Goal: Information Seeking & Learning: Find specific fact

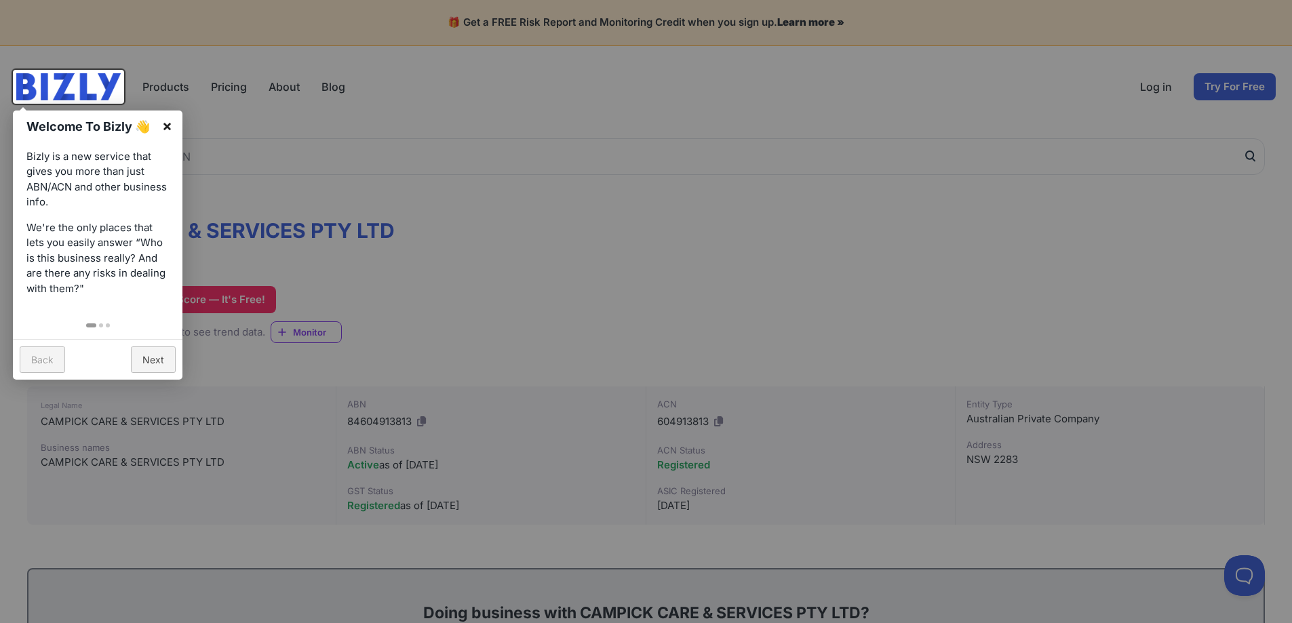
click at [167, 125] on link "×" at bounding box center [167, 126] width 31 height 31
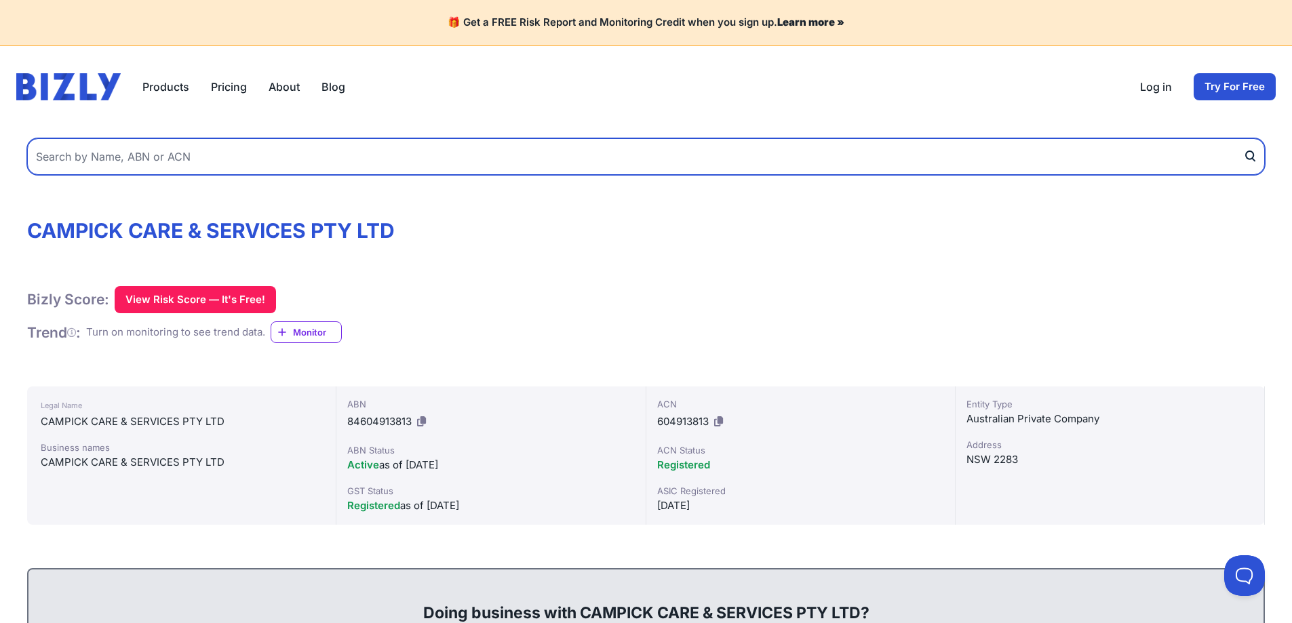
click at [96, 155] on input "text" at bounding box center [646, 156] width 1238 height 37
type input "CLEAN N CARE HOME AND GARDEN SERVICES"
click at [1243, 138] on button "submit" at bounding box center [1254, 156] width 22 height 37
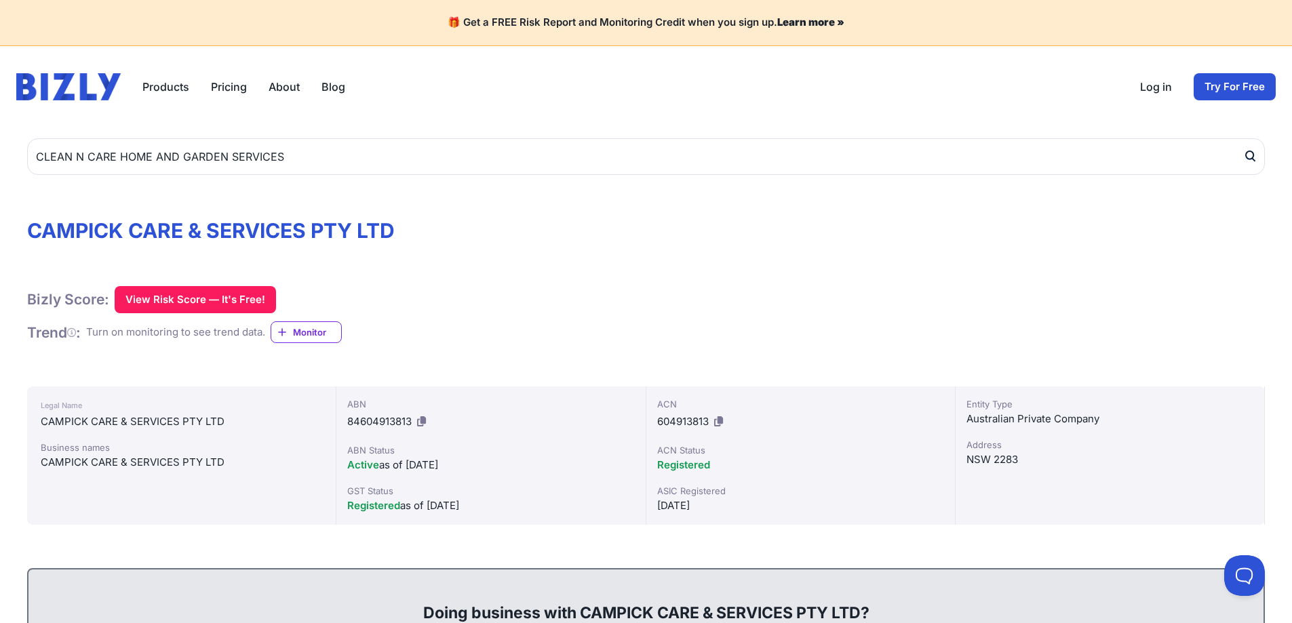
click at [1251, 156] on icon "submit" at bounding box center [1250, 156] width 14 height 14
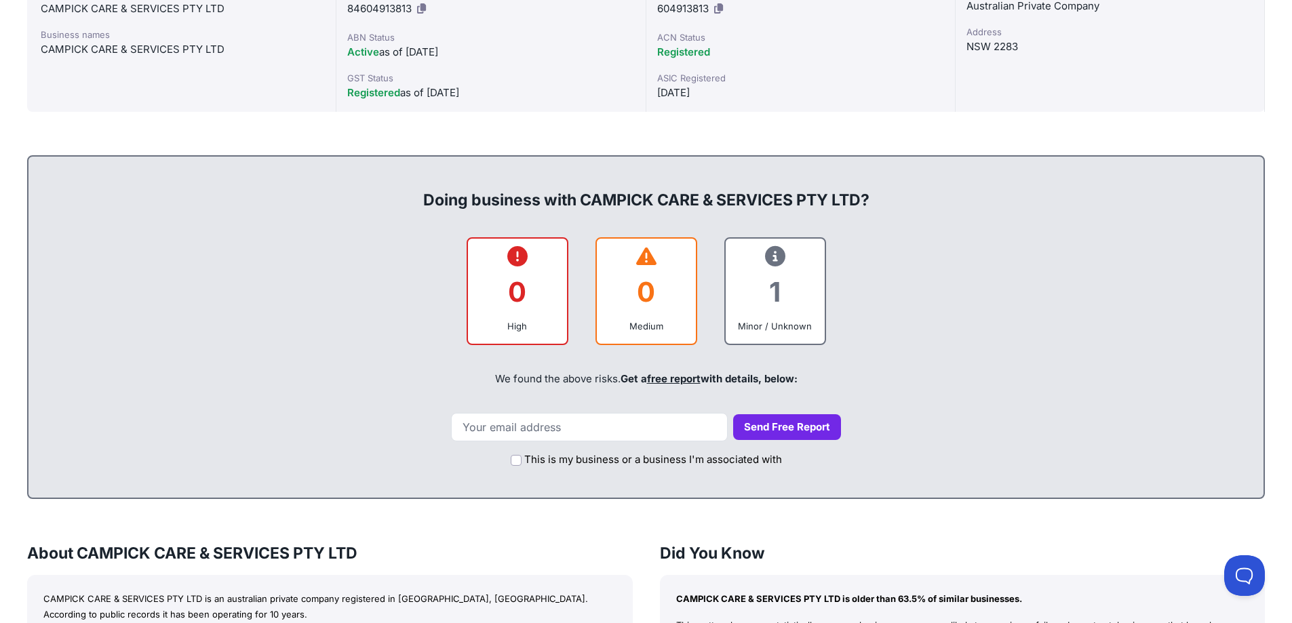
scroll to position [136, 0]
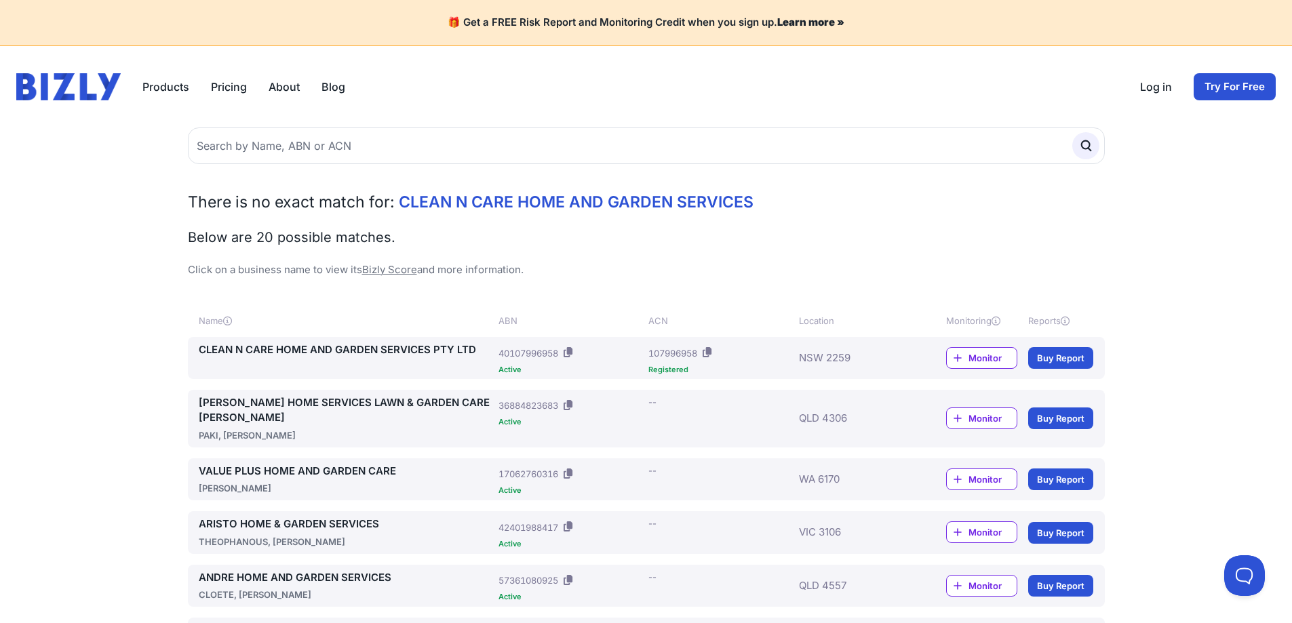
click at [979, 357] on span "Monitor" at bounding box center [992, 358] width 48 height 14
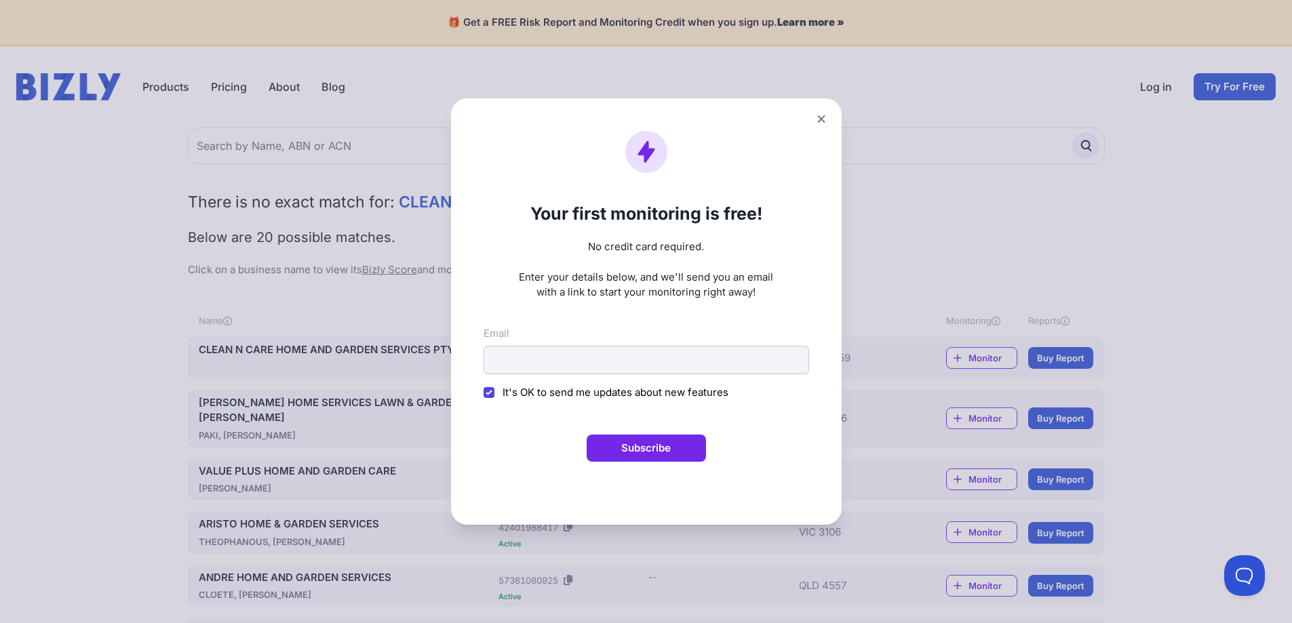
click at [825, 117] on icon at bounding box center [820, 118] width 7 height 7
